Goal: Task Accomplishment & Management: Use online tool/utility

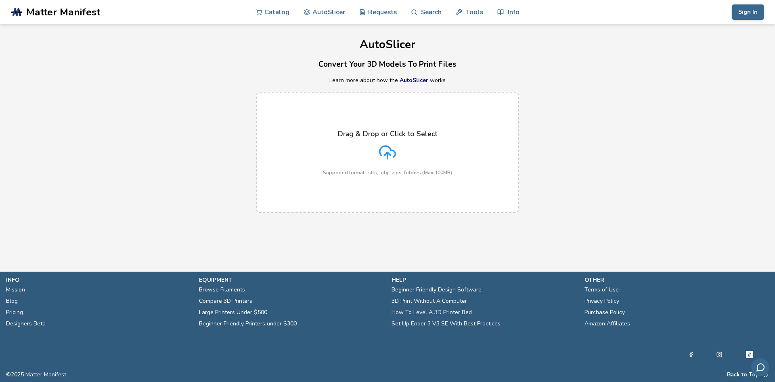
click at [384, 150] on icon at bounding box center [387, 152] width 17 height 17
click at [0, 0] on input "Drag & Drop or Click to Select Supported format: .stls, .obj, .zips, folders (M…" at bounding box center [0, 0] width 0 height 0
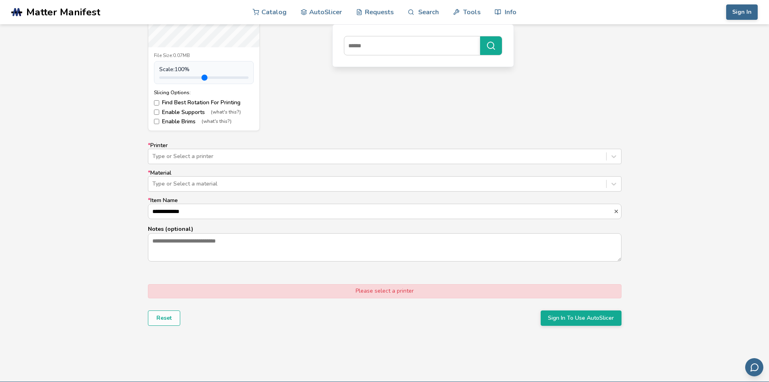
scroll to position [404, 0]
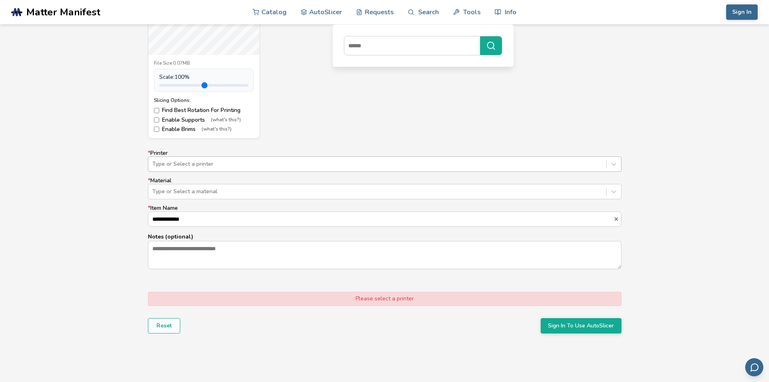
click at [185, 164] on div at bounding box center [376, 164] width 449 height 8
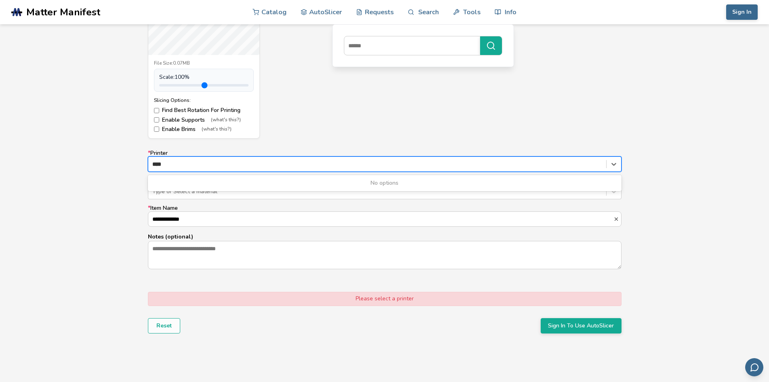
type input "***"
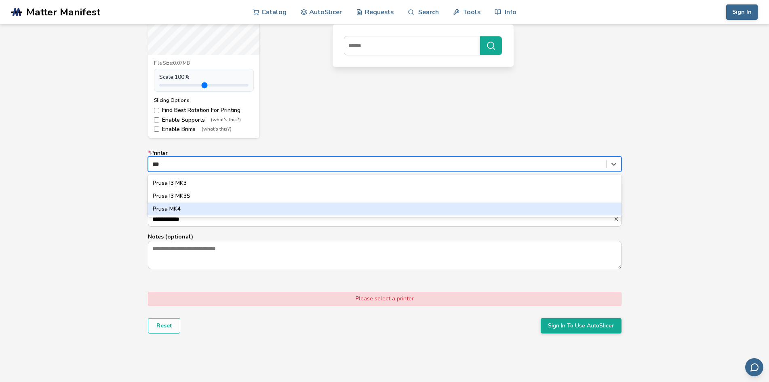
click at [181, 208] on div "Prusa MK4" at bounding box center [384, 208] width 473 height 13
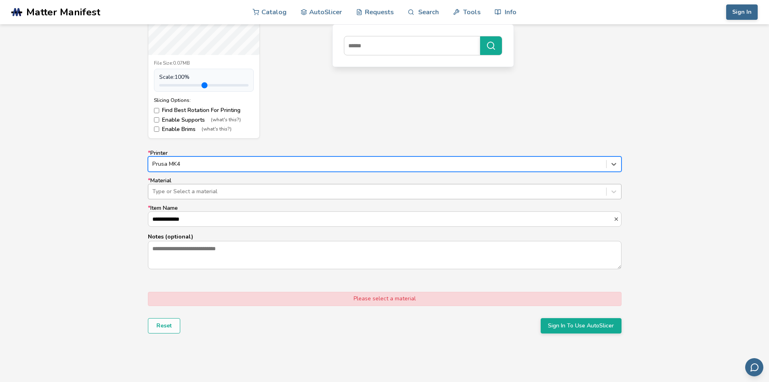
click at [237, 192] on div at bounding box center [376, 191] width 449 height 8
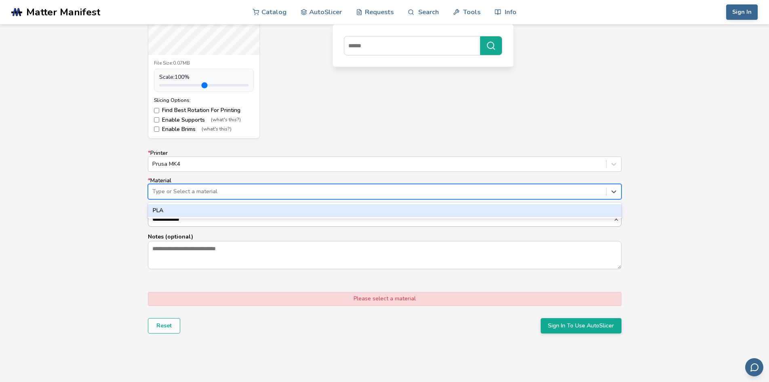
click at [235, 215] on div "PLA" at bounding box center [384, 210] width 473 height 13
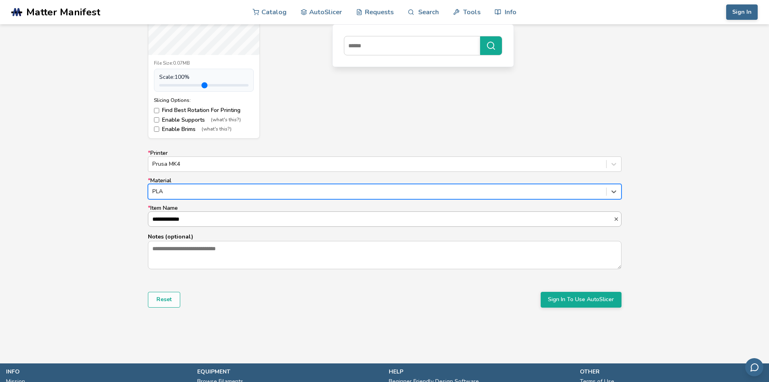
click at [178, 223] on input "**********" at bounding box center [380, 219] width 465 height 15
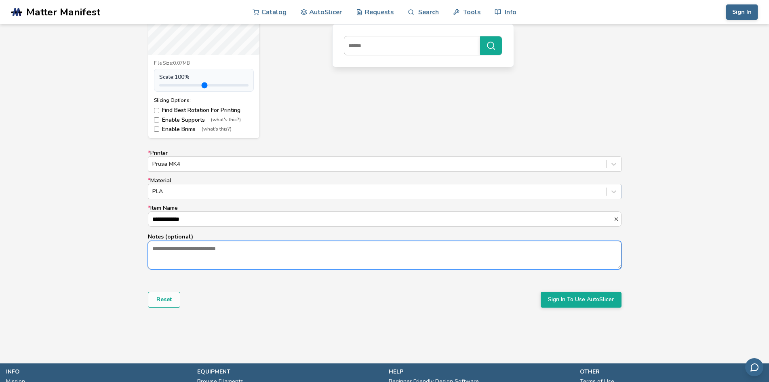
click at [231, 251] on textarea "Notes (optional)" at bounding box center [384, 254] width 472 height 27
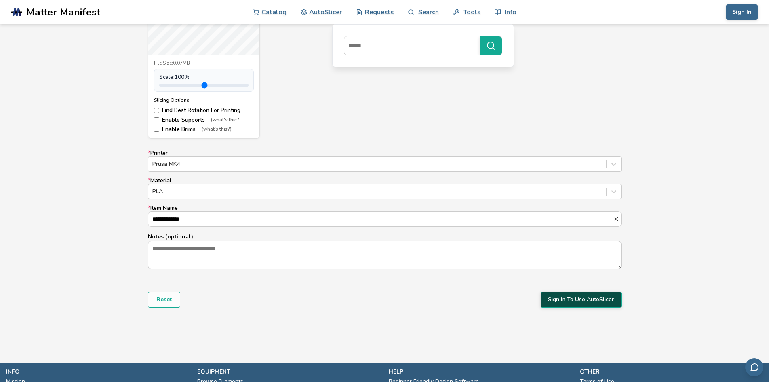
click at [577, 302] on button "Sign In To Use AutoSlicer" at bounding box center [580, 299] width 81 height 15
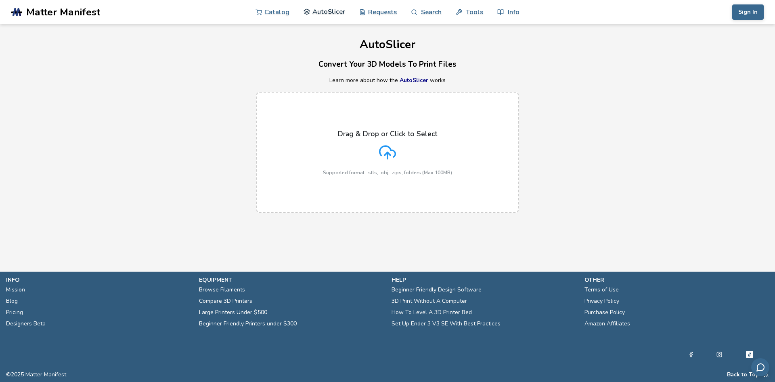
click at [328, 10] on link "AutoSlicer" at bounding box center [325, 12] width 42 height 24
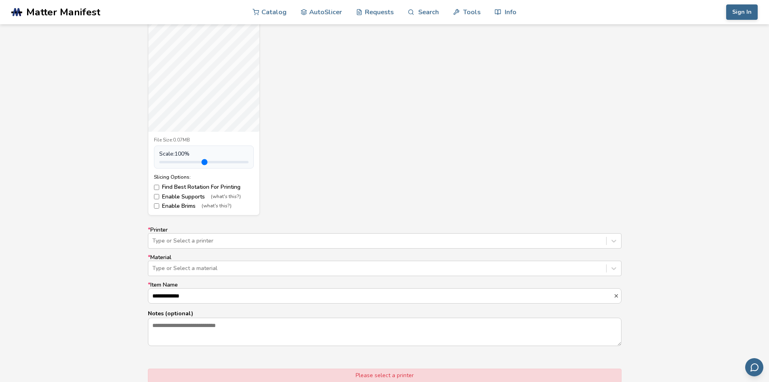
scroll to position [485, 0]
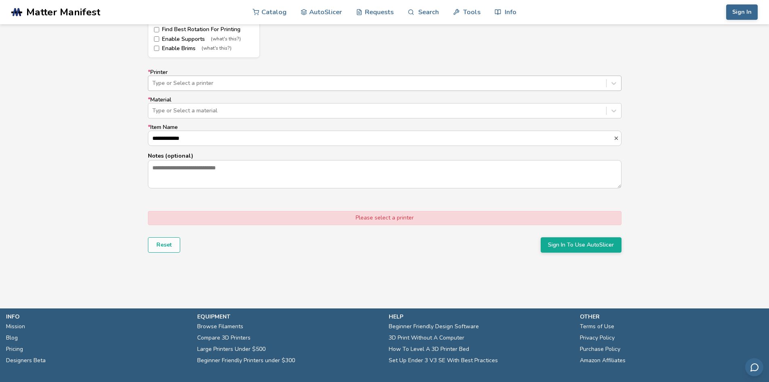
click at [204, 81] on div at bounding box center [376, 83] width 449 height 8
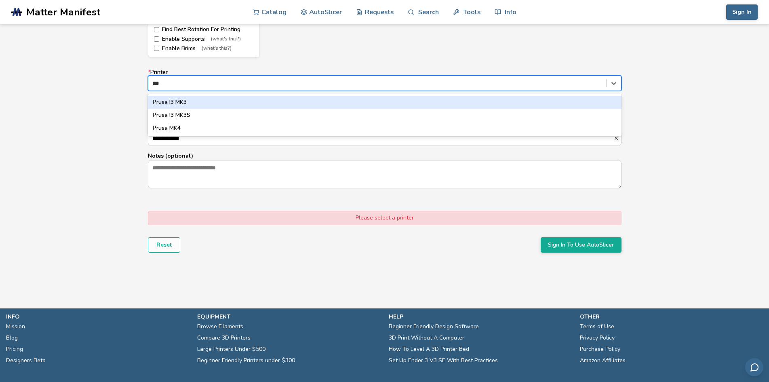
type input "****"
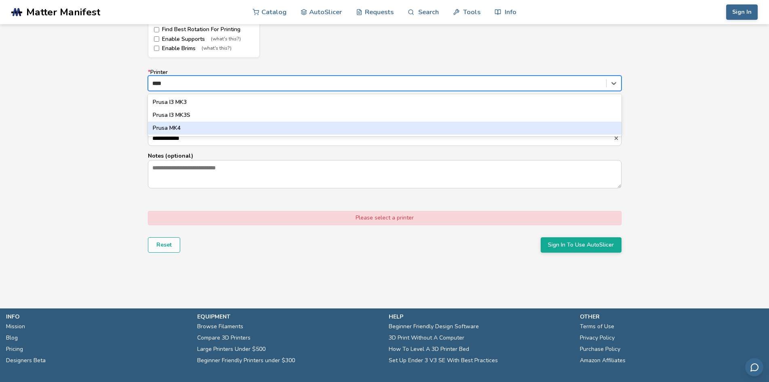
click at [188, 130] on div "Prusa MK4" at bounding box center [384, 128] width 473 height 13
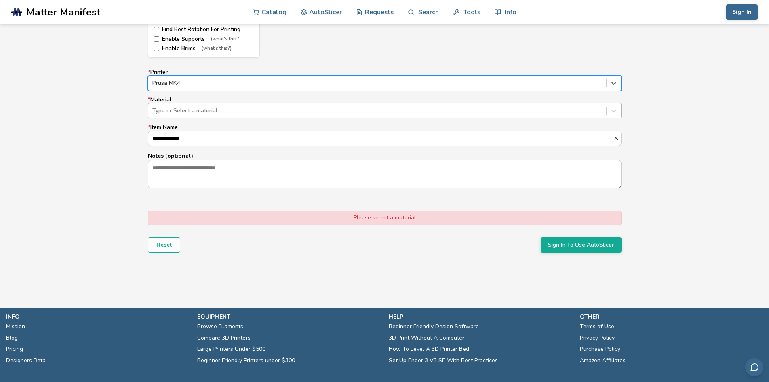
click at [214, 111] on div at bounding box center [376, 111] width 449 height 8
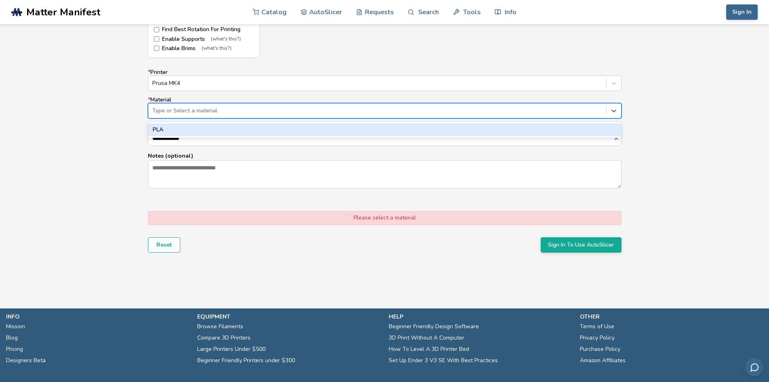
click at [208, 128] on div "PLA" at bounding box center [384, 129] width 473 height 13
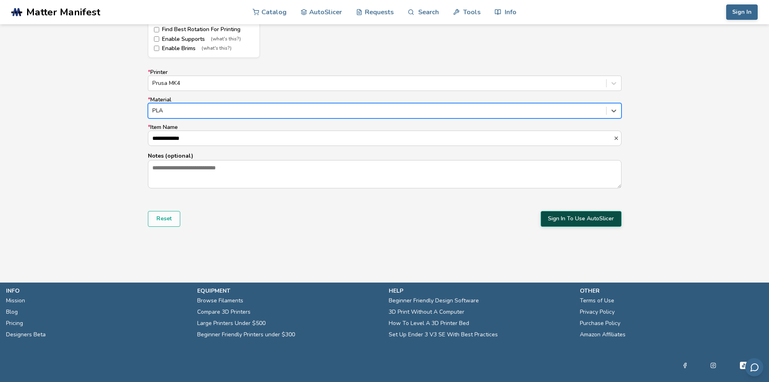
click at [567, 213] on button "Sign In To Use AutoSlicer" at bounding box center [580, 218] width 81 height 15
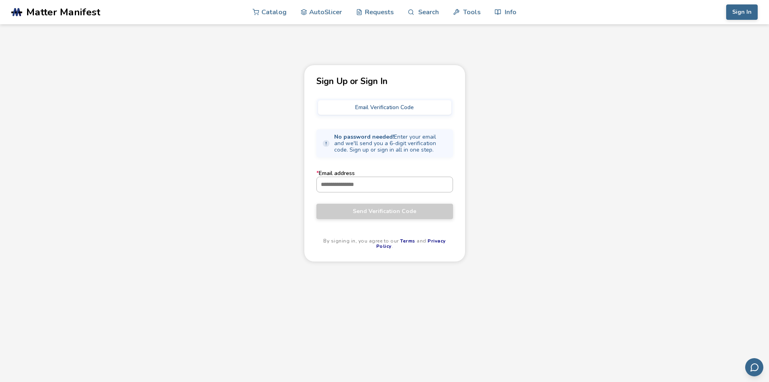
click at [381, 183] on input "* Email address" at bounding box center [385, 184] width 136 height 15
type input "**********"
click at [383, 213] on span "Send Verification Code" at bounding box center [384, 211] width 124 height 6
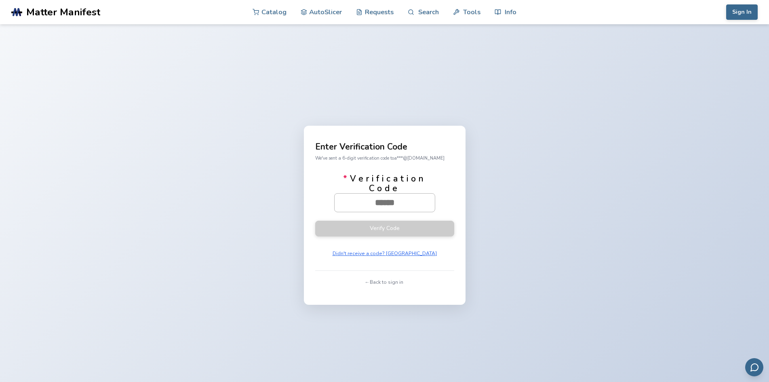
click at [385, 203] on input "* Verification Code" at bounding box center [384, 202] width 100 height 18
type input "******"
click at [409, 228] on button "Verify Code" at bounding box center [384, 228] width 139 height 16
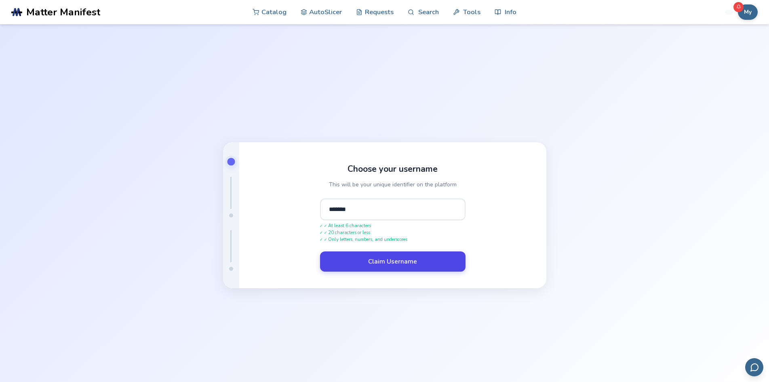
type input "*******"
click at [368, 271] on button "Claim Username" at bounding box center [392, 261] width 145 height 20
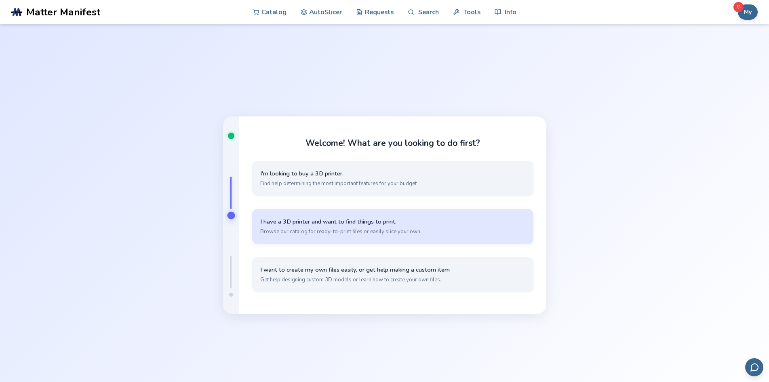
click at [364, 237] on button "I have a 3D printer and want to find things to print. Browse our catalog for re…" at bounding box center [392, 226] width 281 height 35
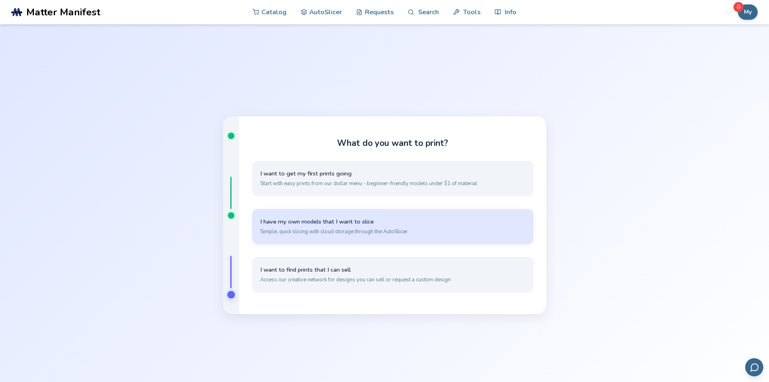
click at [338, 227] on button "I have my own models that I want to slice Simple, quick slicing with cloud stor…" at bounding box center [392, 226] width 281 height 35
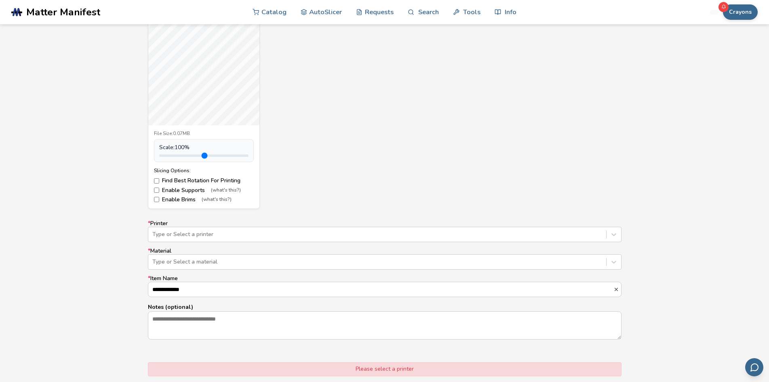
scroll to position [444, 0]
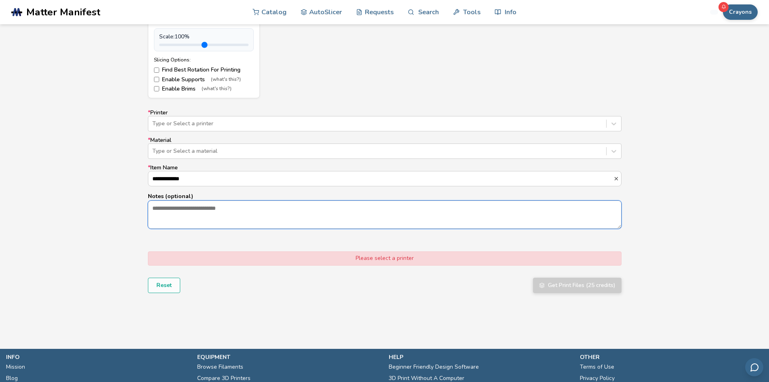
click at [307, 212] on textarea "Notes (optional)" at bounding box center [384, 214] width 472 height 27
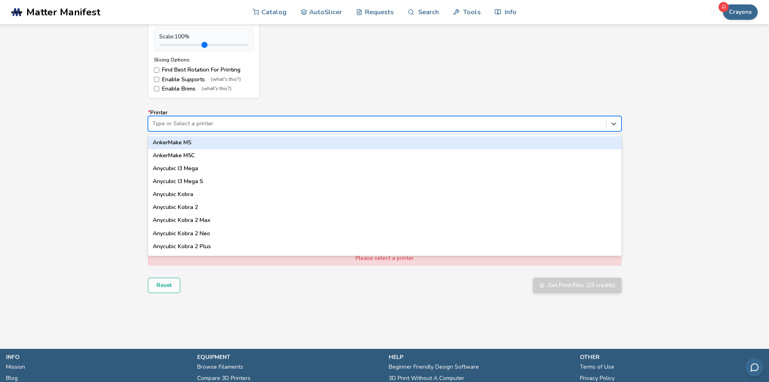
click at [309, 122] on div at bounding box center [376, 124] width 449 height 8
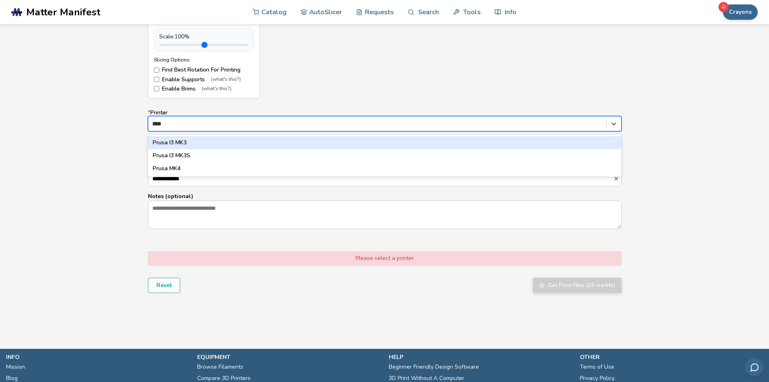
type input "*****"
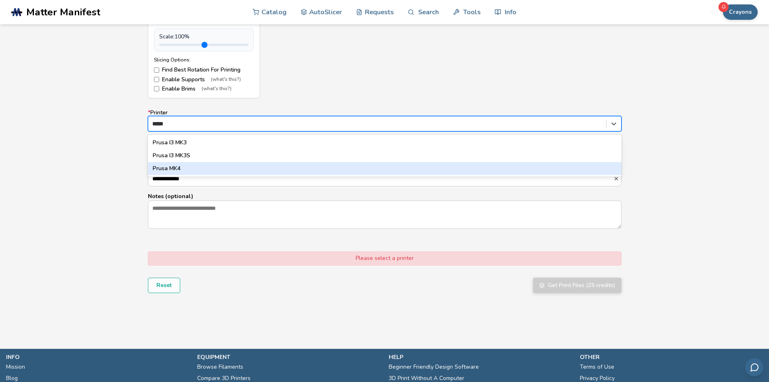
click at [272, 162] on div "Prusa MK4" at bounding box center [384, 168] width 473 height 13
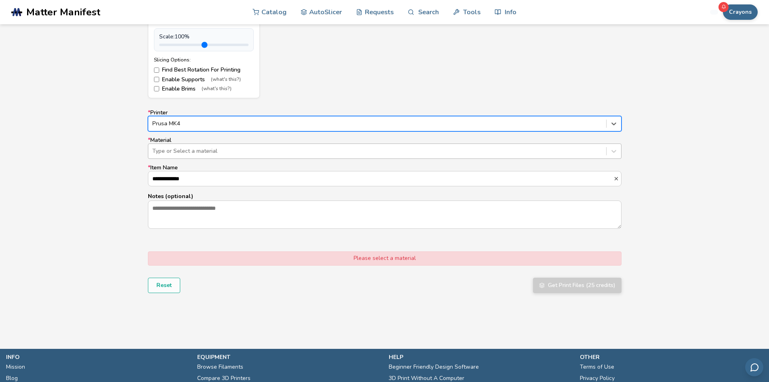
click at [252, 145] on div "Type or Select a material" at bounding box center [377, 150] width 458 height 11
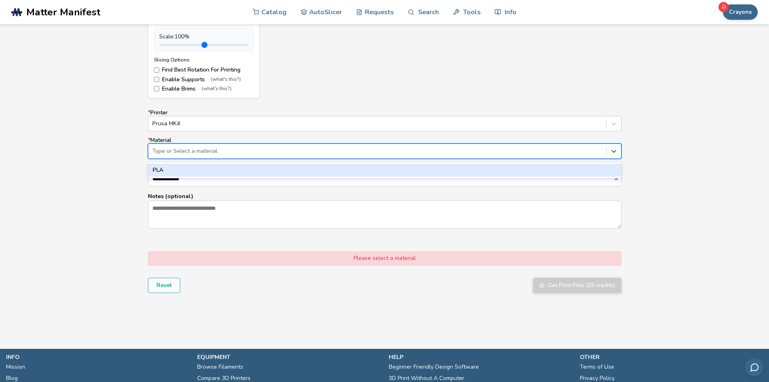
click at [246, 166] on div "PLA" at bounding box center [384, 170] width 473 height 13
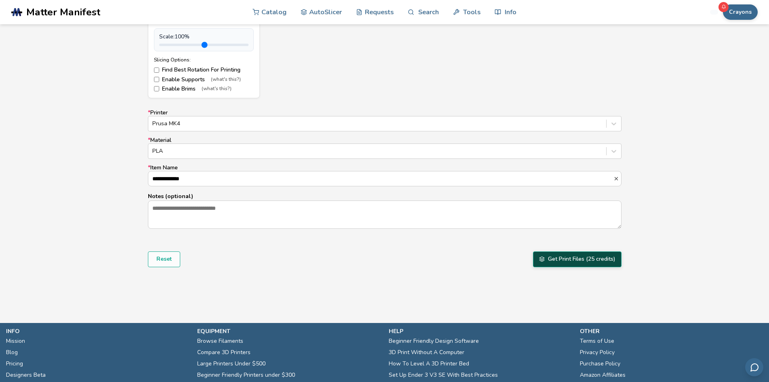
click at [580, 263] on button "Get Print Files (25 credits)" at bounding box center [577, 258] width 88 height 15
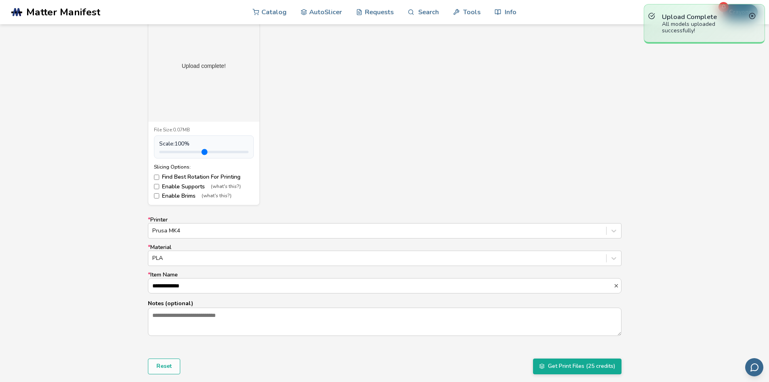
scroll to position [323, 0]
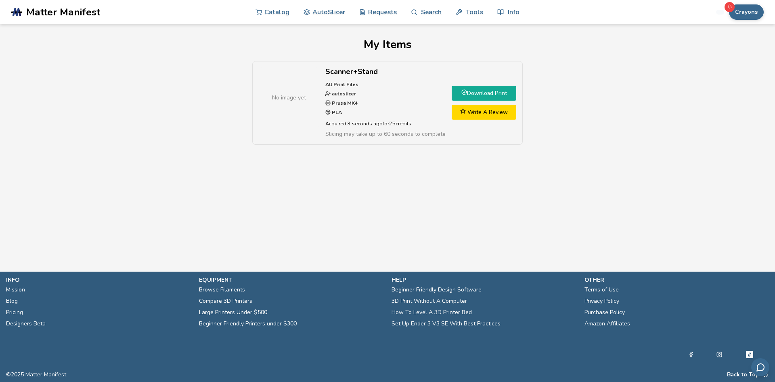
click at [486, 92] on link "Download Print" at bounding box center [484, 93] width 65 height 15
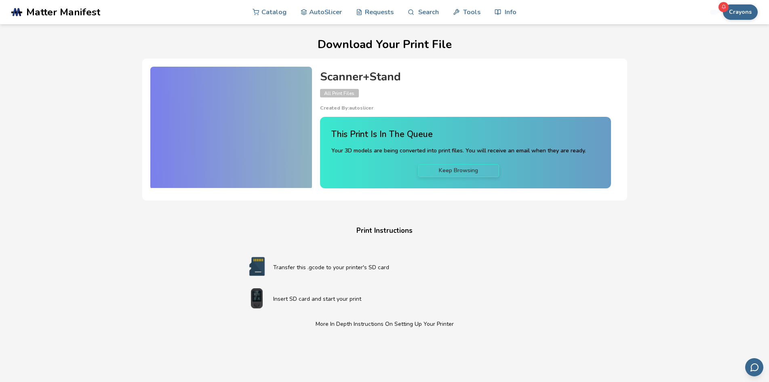
click at [455, 172] on link "Keep Browsing" at bounding box center [458, 170] width 81 height 13
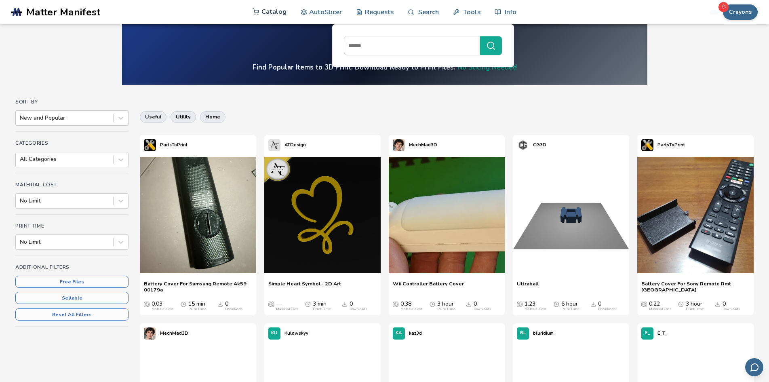
click at [257, 12] on icon at bounding box center [255, 11] width 7 height 7
click at [260, 13] on link "Catalog" at bounding box center [269, 12] width 34 height 24
click at [335, 9] on link "AutoSlicer" at bounding box center [321, 12] width 42 height 24
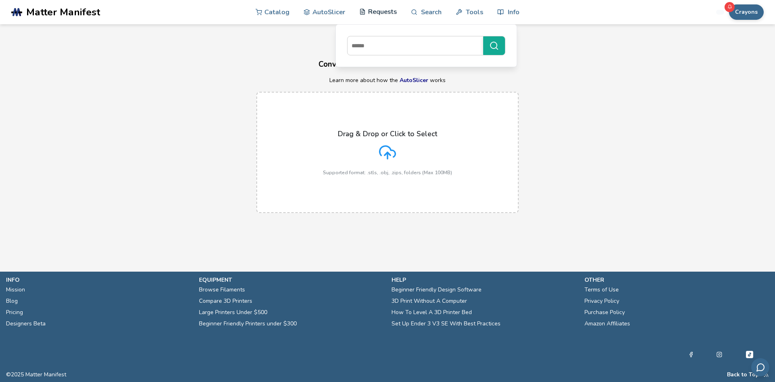
click at [380, 13] on link "Requests" at bounding box center [378, 12] width 38 height 24
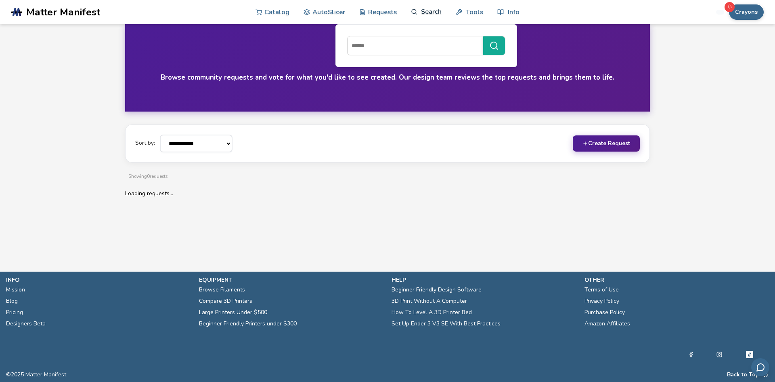
click at [427, 10] on link "Search" at bounding box center [426, 12] width 31 height 24
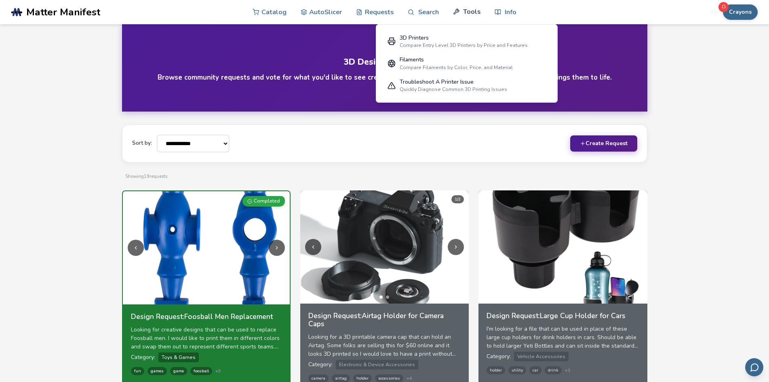
click at [472, 17] on link "Tools" at bounding box center [466, 12] width 27 height 24
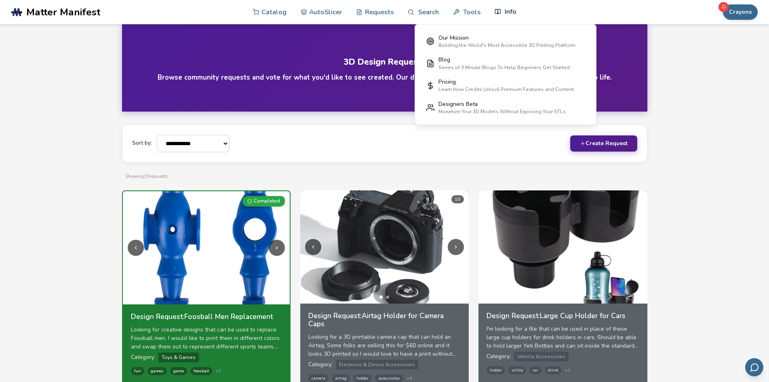
click at [502, 15] on link "Info" at bounding box center [505, 12] width 22 height 24
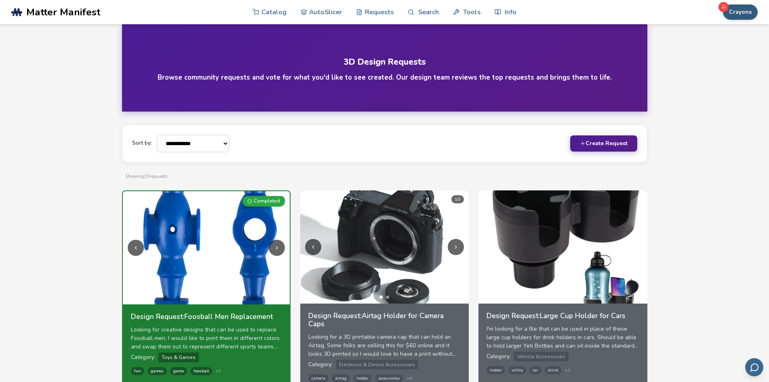
click at [735, 11] on button "Crayons" at bounding box center [739, 11] width 35 height 15
click at [730, 50] on button "Credits: 25" at bounding box center [727, 48] width 57 height 16
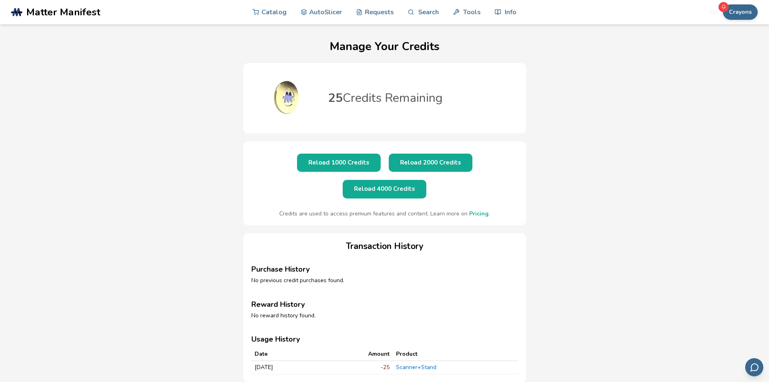
click at [482, 210] on link "Pricing" at bounding box center [478, 214] width 19 height 8
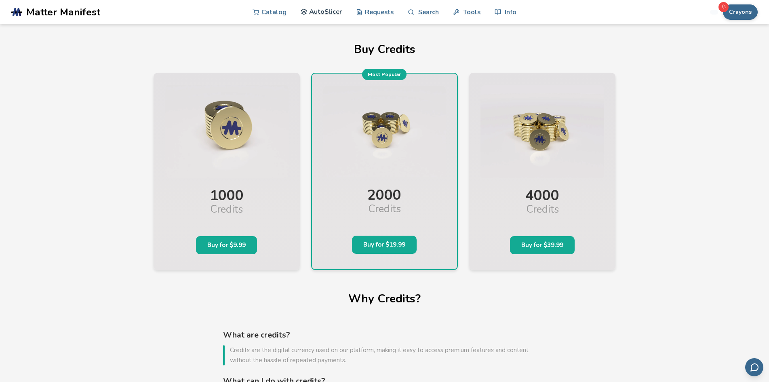
click at [332, 13] on link "AutoSlicer" at bounding box center [321, 12] width 42 height 24
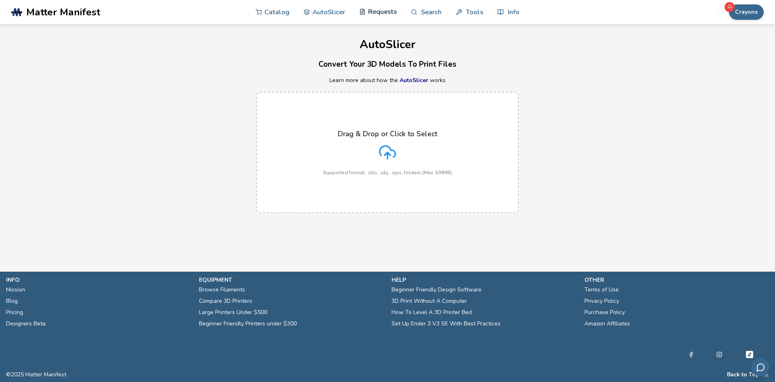
click at [376, 11] on link "Requests" at bounding box center [378, 12] width 38 height 24
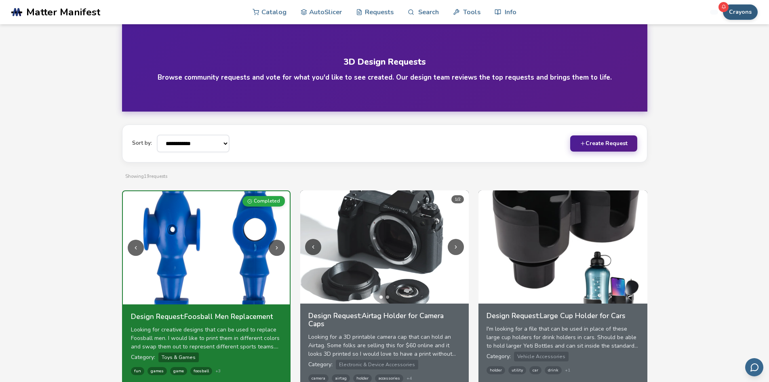
click at [724, 13] on button "Crayons" at bounding box center [739, 11] width 35 height 15
click at [730, 31] on button "Profile" at bounding box center [727, 31] width 57 height 16
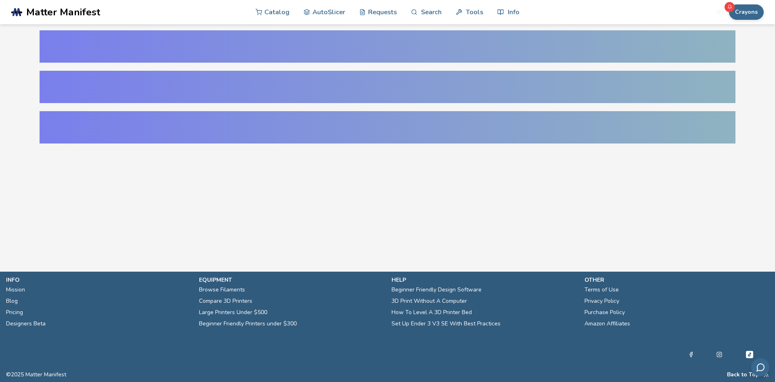
select select "**********"
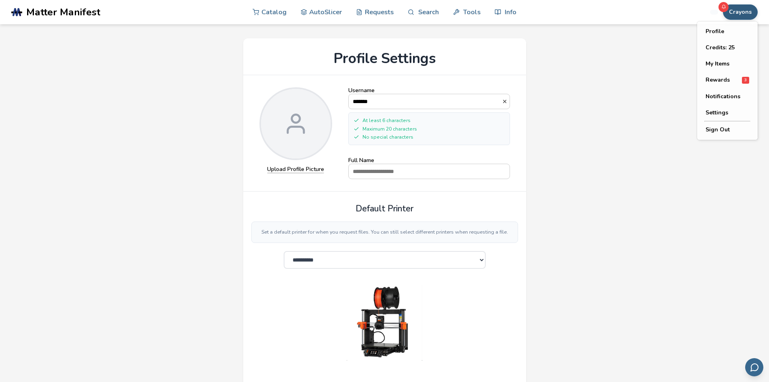
click at [745, 8] on button "Crayons" at bounding box center [739, 11] width 35 height 15
click at [735, 94] on span "Notifications" at bounding box center [722, 96] width 35 height 6
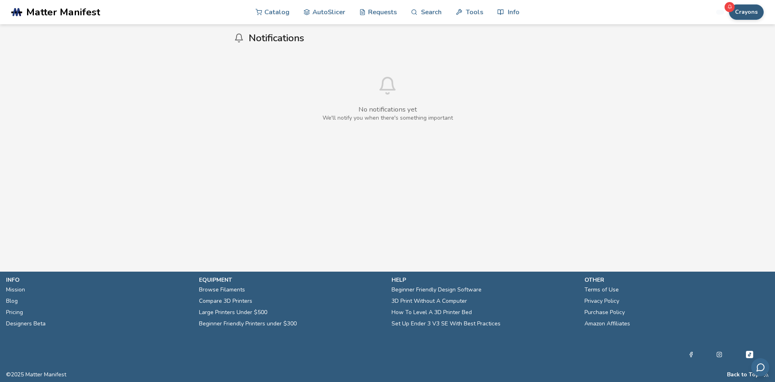
click at [736, 12] on button "Crayons" at bounding box center [746, 11] width 35 height 15
click at [719, 77] on span "Rewards" at bounding box center [724, 80] width 24 height 6
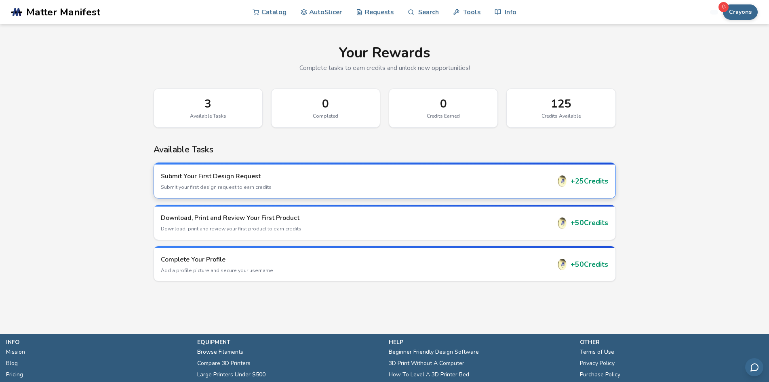
click at [540, 182] on div "Submit Your First Design Request Submit your first design request to earn credi…" at bounding box center [356, 181] width 390 height 19
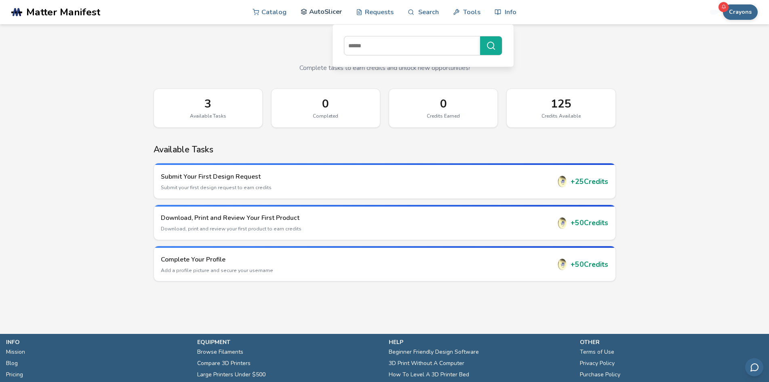
click at [321, 14] on link "AutoSlicer" at bounding box center [321, 12] width 42 height 24
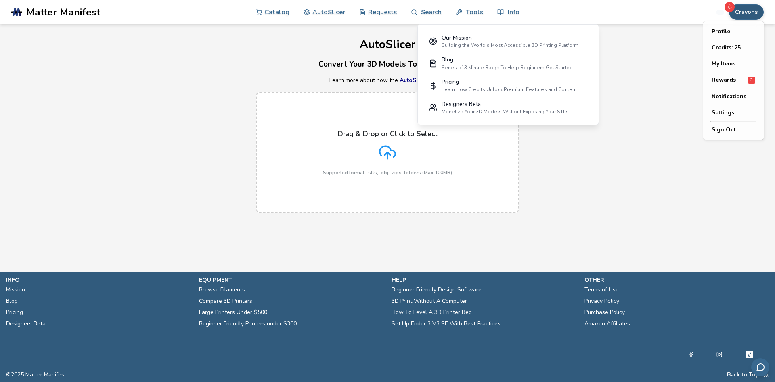
click at [746, 17] on button "Crayons" at bounding box center [746, 11] width 35 height 15
click at [730, 46] on button "Credits: 25" at bounding box center [734, 48] width 57 height 16
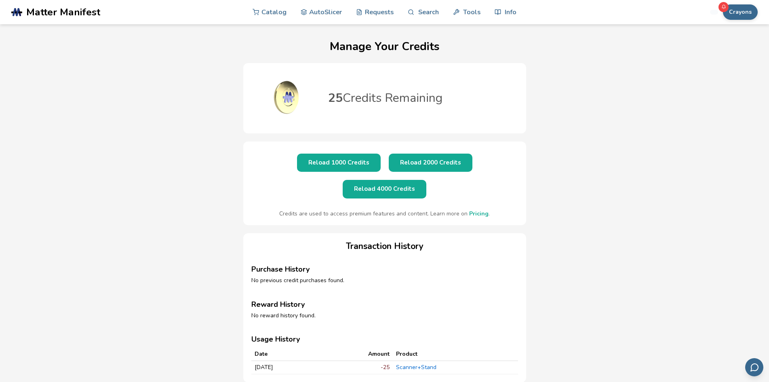
click at [429, 363] on link "Scanner+Stand" at bounding box center [416, 367] width 40 height 8
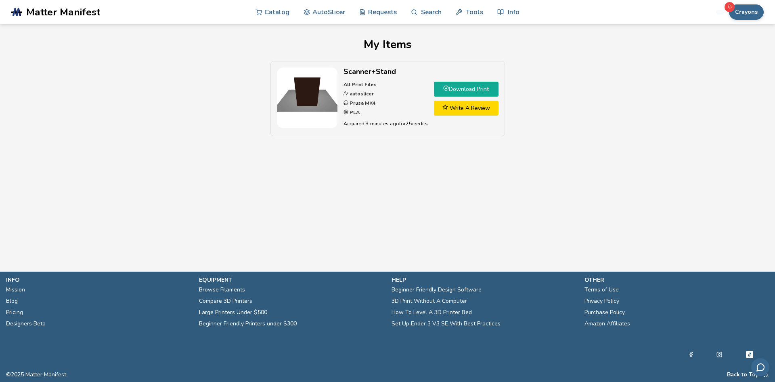
click at [457, 84] on link "Download Print" at bounding box center [466, 89] width 65 height 15
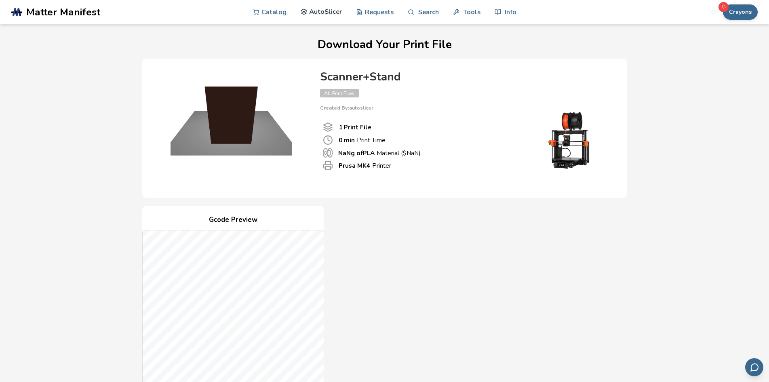
click at [319, 14] on link "AutoSlicer" at bounding box center [321, 12] width 42 height 24
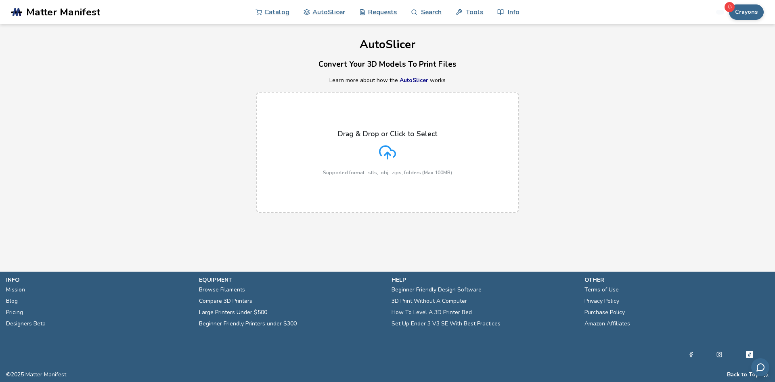
click at [382, 145] on icon at bounding box center [387, 152] width 17 height 17
click at [0, 0] on input "Drag & Drop or Click to Select Supported format: .stls, .obj, .zips, folders (M…" at bounding box center [0, 0] width 0 height 0
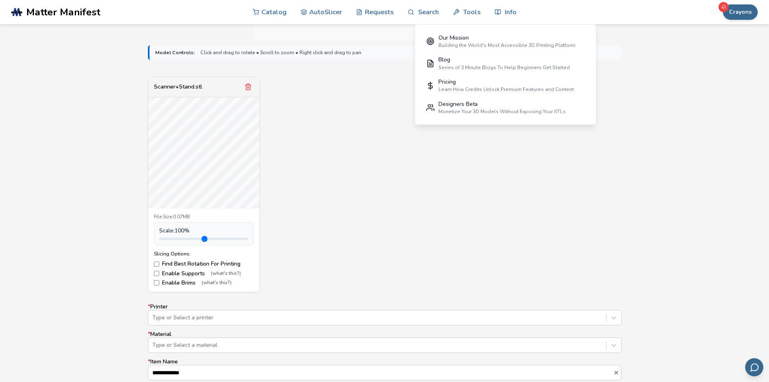
scroll to position [363, 0]
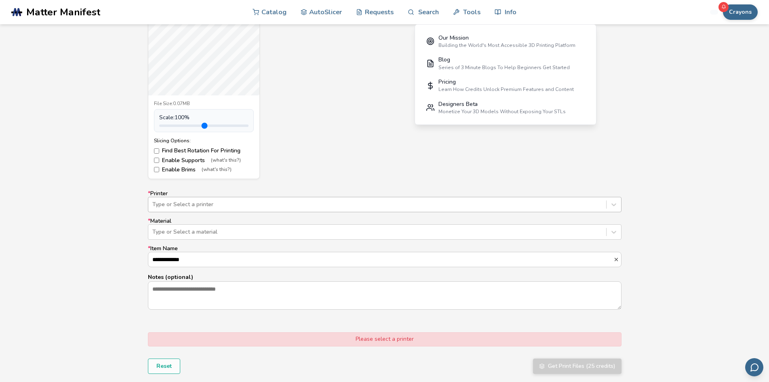
click at [280, 199] on div "Type or Select a printer" at bounding box center [377, 204] width 458 height 11
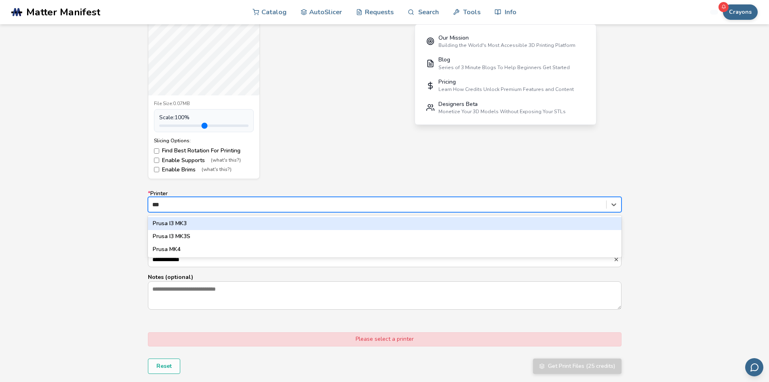
type input "****"
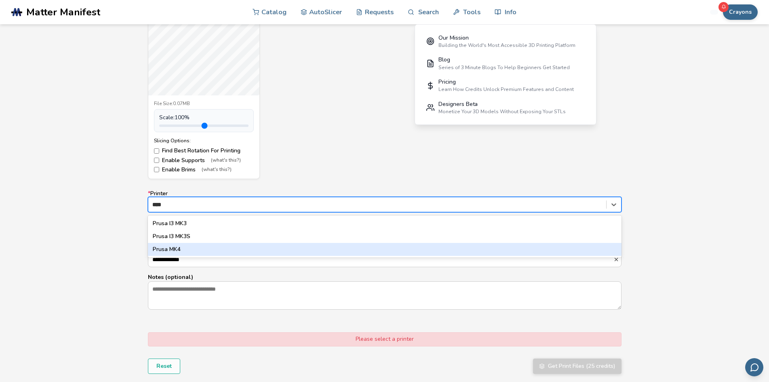
click at [235, 250] on div "Prusa MK4" at bounding box center [384, 249] width 473 height 13
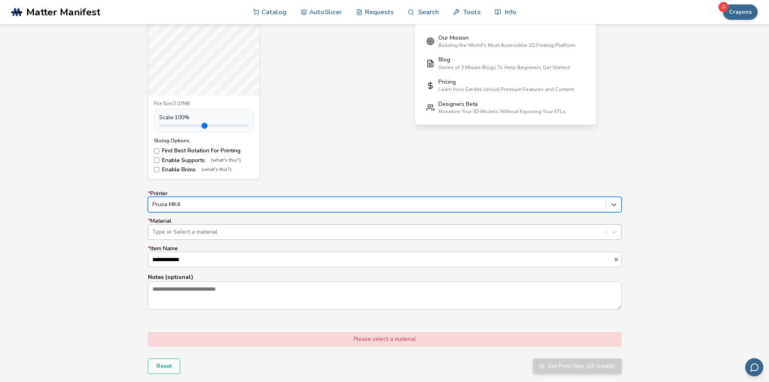
click at [221, 233] on div at bounding box center [376, 232] width 449 height 8
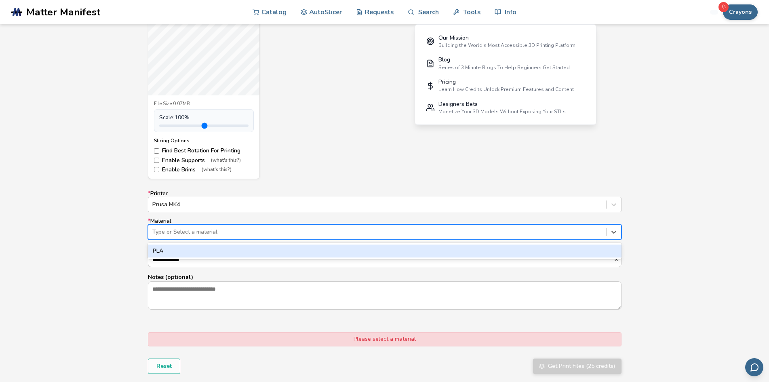
click at [216, 248] on div "PLA" at bounding box center [384, 250] width 473 height 13
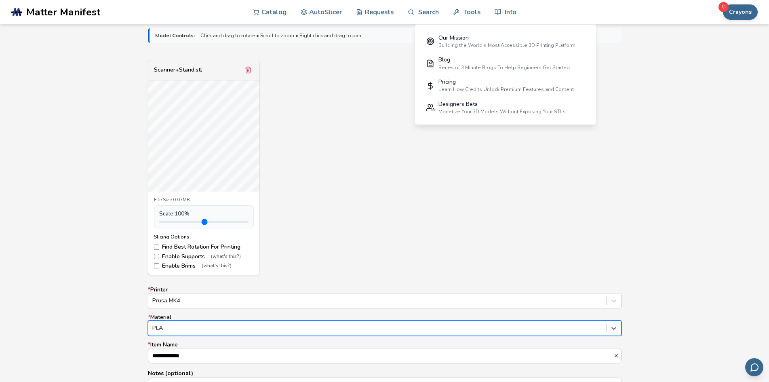
scroll to position [242, 0]
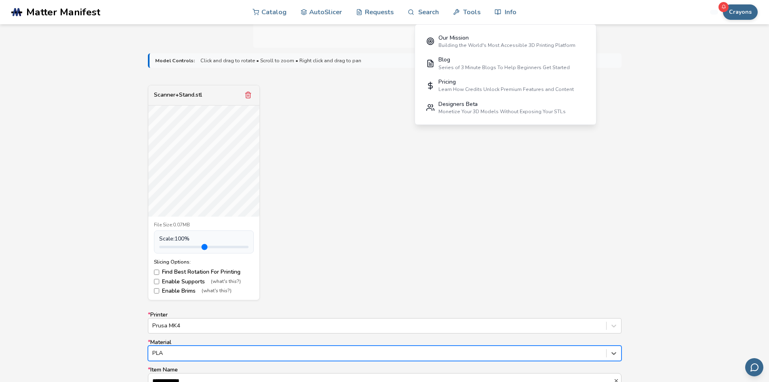
click at [378, 237] on div "Scanner+Stand.stl File Size: 0.07MB Scale: 100 % Slicing Options: Find Best Rot…" at bounding box center [384, 192] width 473 height 215
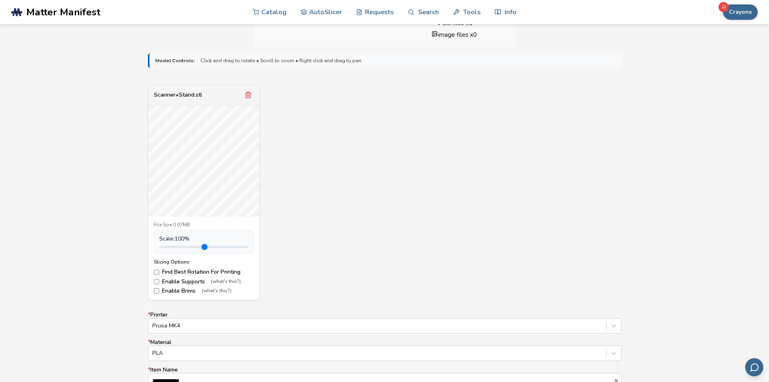
click at [532, 165] on div "Scanner+Stand.stl File Size: 0.07MB Scale: 100 % Slicing Options: Find Best Rot…" at bounding box center [384, 192] width 473 height 215
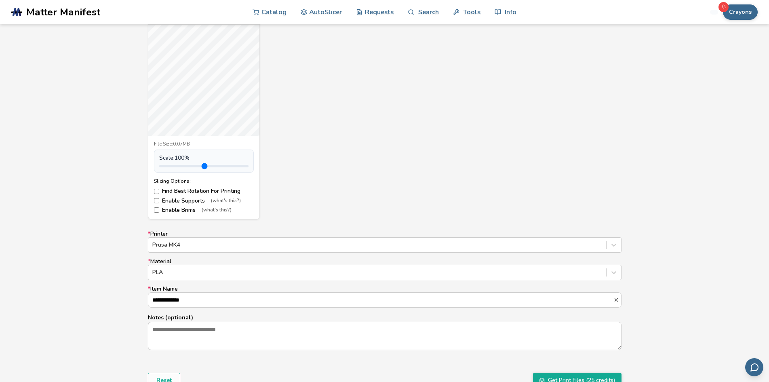
scroll to position [363, 0]
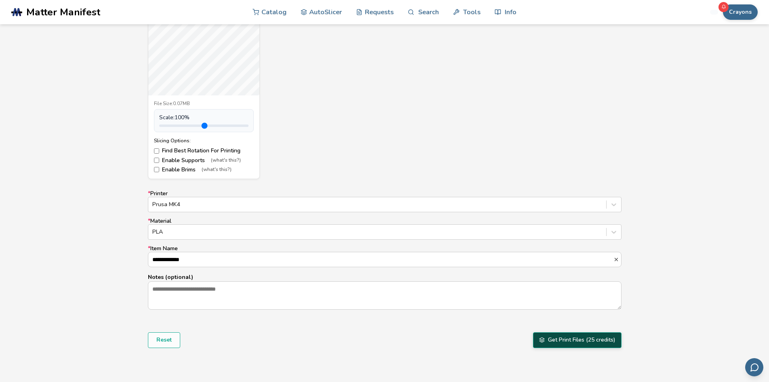
click at [572, 339] on button "Get Print Files (25 credits)" at bounding box center [577, 339] width 88 height 15
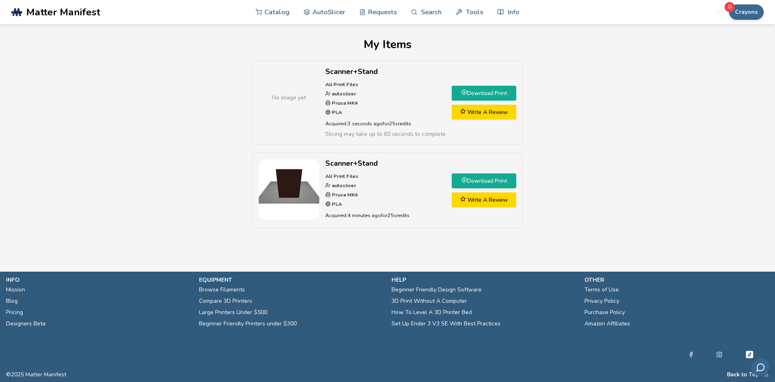
click at [477, 92] on link "Download Print" at bounding box center [484, 93] width 65 height 15
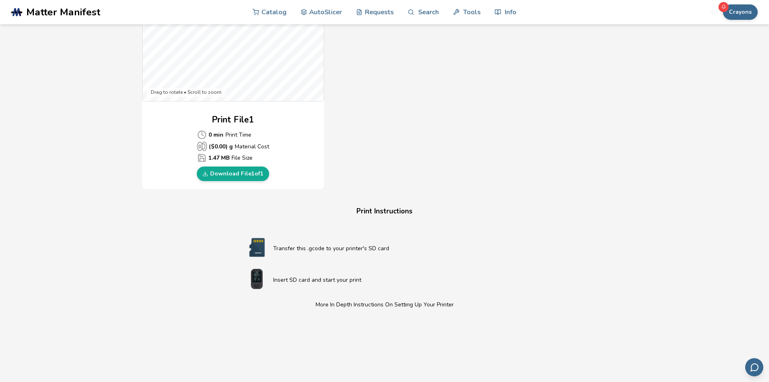
scroll to position [363, 0]
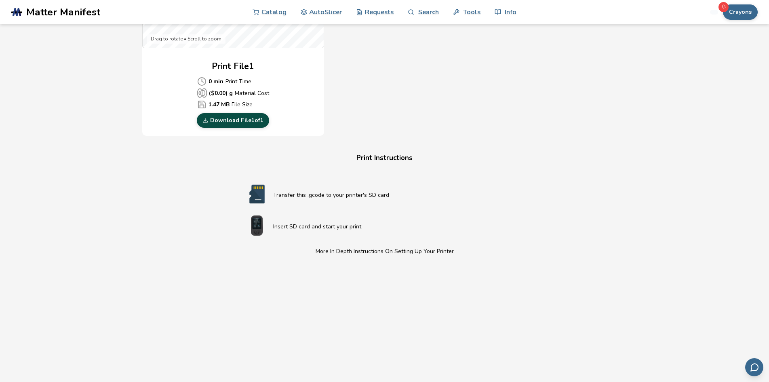
click at [254, 122] on link "Download File 1 of 1" at bounding box center [233, 120] width 72 height 15
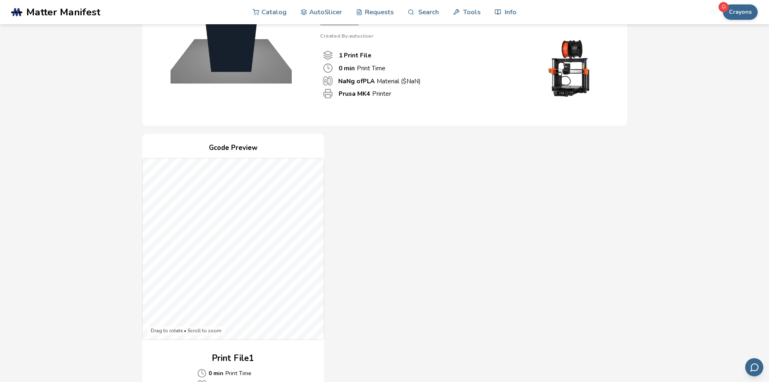
scroll to position [0, 0]
